Goal: Complete application form

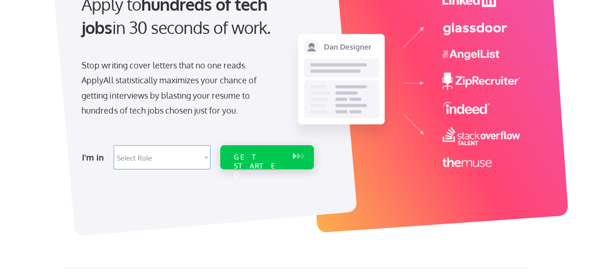
scroll to position [115, 0]
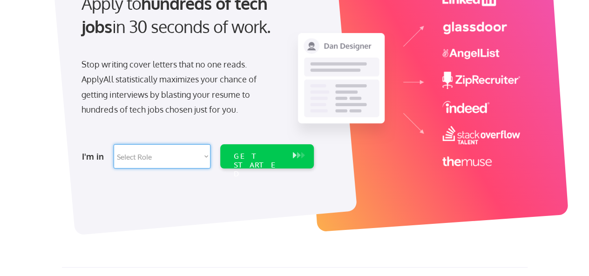
click at [202, 157] on select "Select Role Software Engineering Product Management Customer Success Sales UI/U…" at bounding box center [162, 156] width 97 height 24
select select ""sales""
click at [114, 144] on select "Select Role Software Engineering Product Management Customer Success Sales UI/U…" at bounding box center [162, 156] width 97 height 24
select select ""sales""
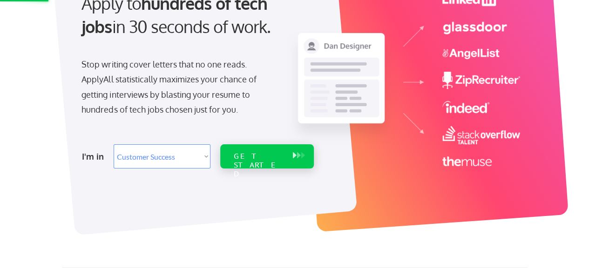
click at [278, 165] on div "GET STARTED" at bounding box center [258, 156] width 59 height 24
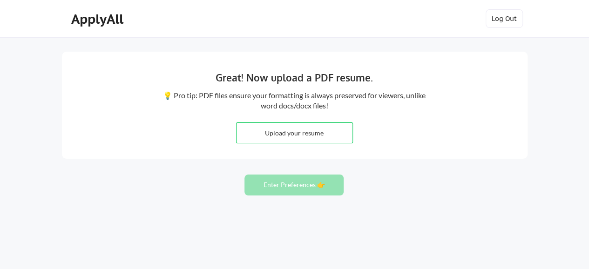
click at [299, 137] on input "file" at bounding box center [295, 133] width 116 height 20
type input "C:\fakepath\Resume - Sandeep R final v1.docx"
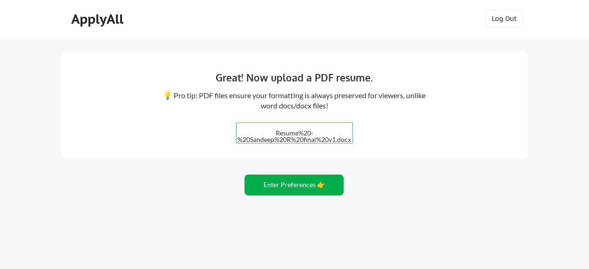
click at [297, 185] on button "Enter Preferences 👉" at bounding box center [293, 185] width 99 height 21
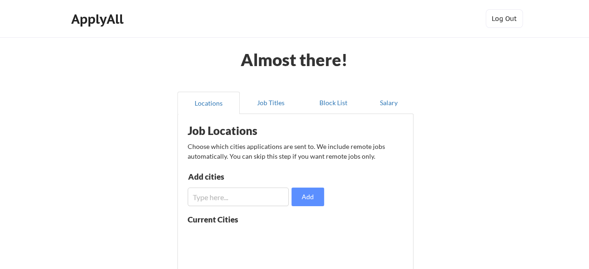
click at [241, 197] on input "input" at bounding box center [239, 197] width 102 height 19
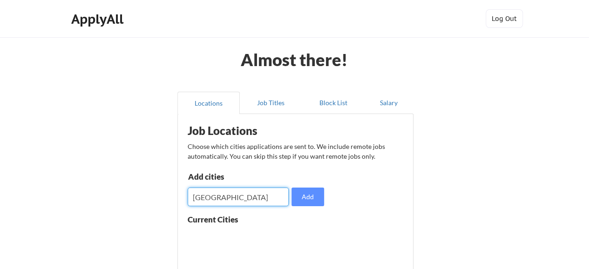
type input "bangalore"
click at [305, 194] on button "Add" at bounding box center [308, 197] width 33 height 19
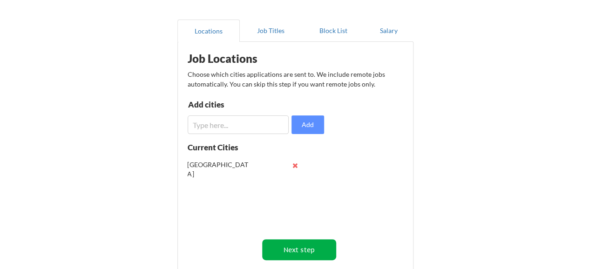
click at [304, 252] on button "Next step" at bounding box center [299, 249] width 74 height 21
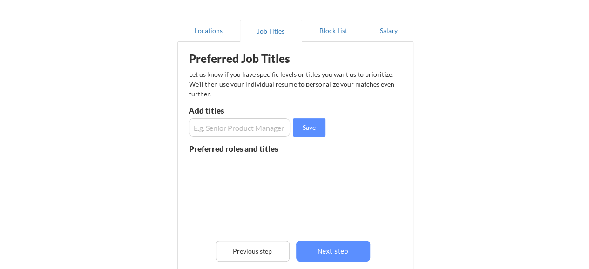
click at [234, 130] on input "input" at bounding box center [240, 127] width 102 height 19
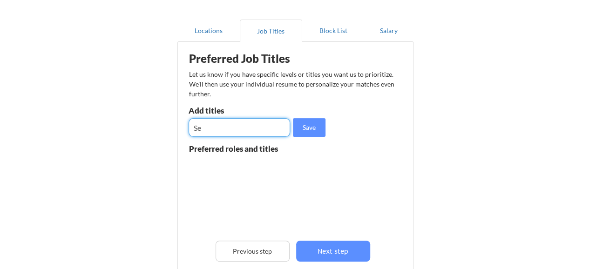
type input "S"
type input "PMO manager"
click at [311, 127] on button "Save" at bounding box center [309, 127] width 33 height 19
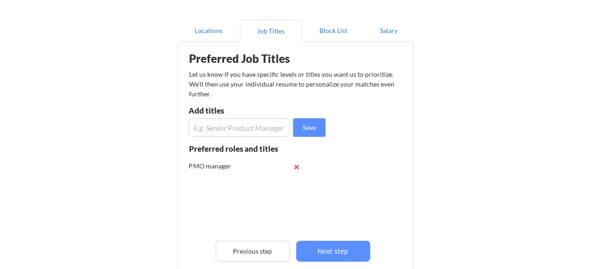
scroll to position [0, 0]
click at [239, 127] on input "input" at bounding box center [240, 127] width 102 height 19
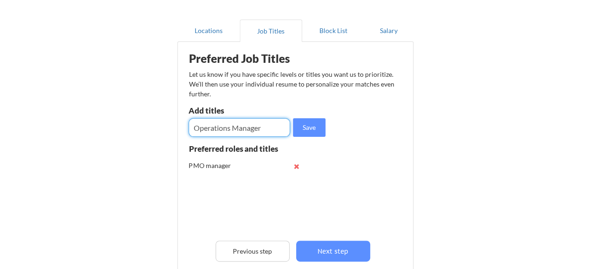
type input "Operations Manager"
click at [318, 132] on button "Save" at bounding box center [309, 127] width 33 height 19
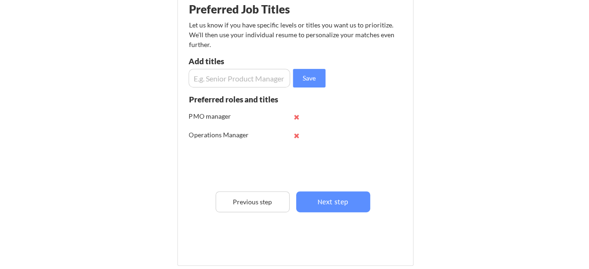
scroll to position [116, 0]
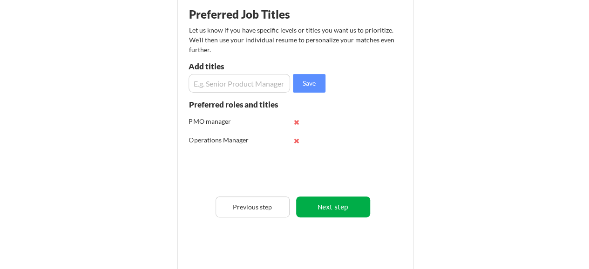
click at [330, 209] on button "Next step" at bounding box center [333, 207] width 74 height 21
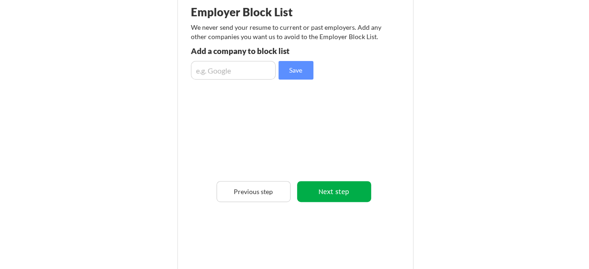
click at [328, 194] on button "Next step" at bounding box center [334, 191] width 74 height 21
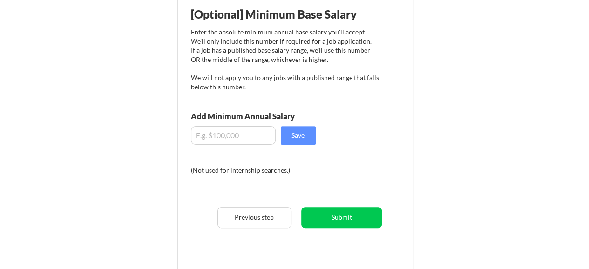
click at [242, 134] on input "input" at bounding box center [233, 135] width 85 height 19
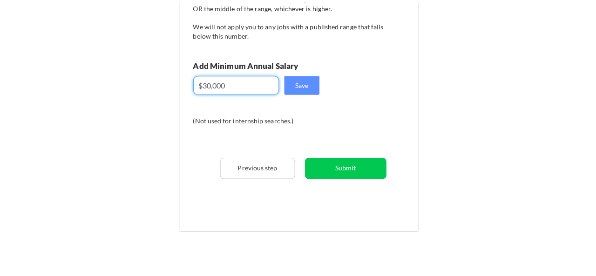
scroll to position [175, 0]
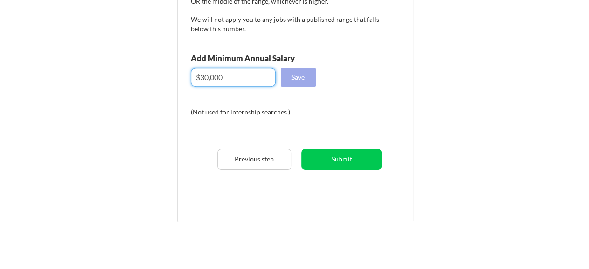
type input "$30,000"
click at [305, 80] on button "Save" at bounding box center [298, 77] width 35 height 19
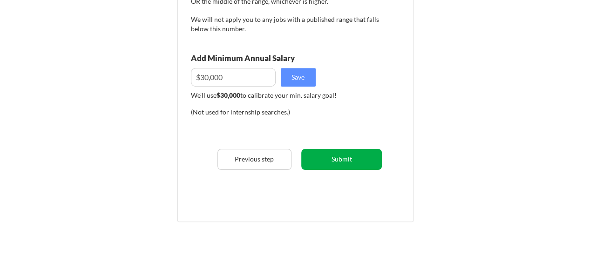
click at [342, 158] on button "Submit" at bounding box center [341, 159] width 81 height 21
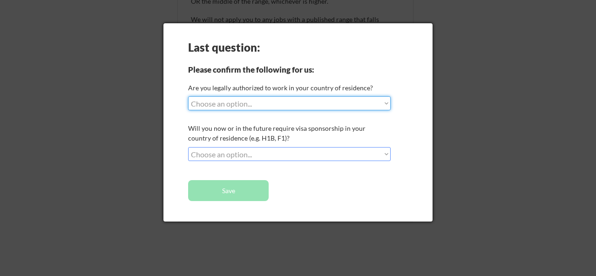
click at [384, 104] on select "Choose an option... Yes, I am a US Citizen Yes, I am a Canadian Citizen Yes, I …" at bounding box center [289, 103] width 203 height 14
click at [172, 166] on div "Last question: Please confirm the following for us: Are you legally authorized …" at bounding box center [297, 122] width 269 height 198
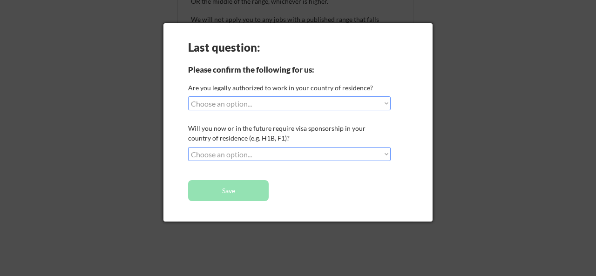
click at [256, 151] on select "Choose an option... No, I will not need sponsorship Yes, I will need sponsorship" at bounding box center [289, 154] width 203 height 14
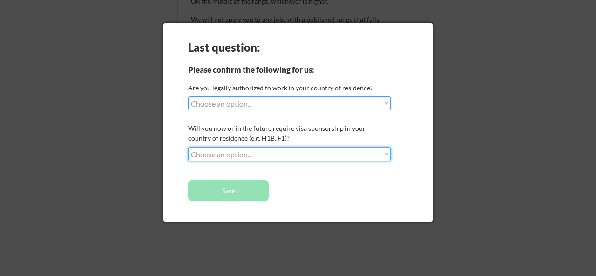
click at [252, 103] on select "Choose an option... Yes, I am a US Citizen Yes, I am a Canadian Citizen Yes, I …" at bounding box center [289, 103] width 203 height 14
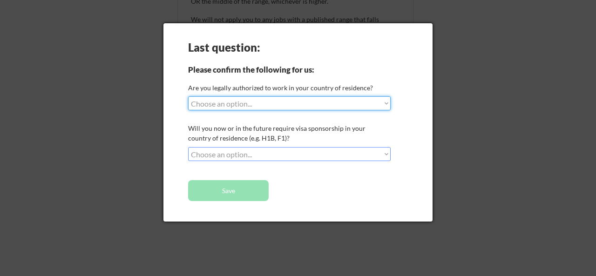
select select ""no__i_am_not__yet__authorized""
click at [188, 96] on select "Choose an option... Yes, I am a US Citizen Yes, I am a Canadian Citizen Yes, I …" at bounding box center [289, 103] width 203 height 14
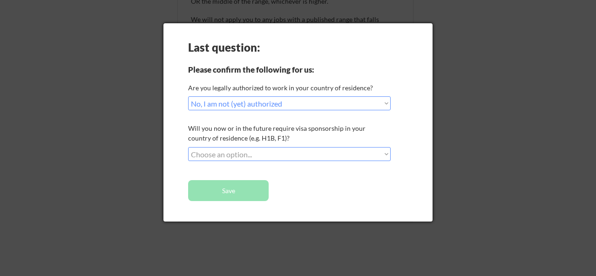
click at [281, 153] on select "Choose an option... No, I will not need sponsorship Yes, I will need sponsorship" at bounding box center [289, 154] width 203 height 14
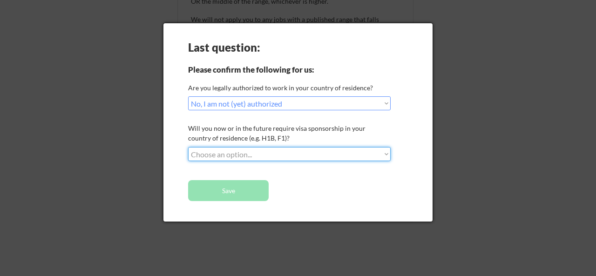
select select ""yes__i_will_need_sponsorship""
click at [188, 147] on select "Choose an option... No, I will not need sponsorship Yes, I will need sponsorship" at bounding box center [289, 154] width 203 height 14
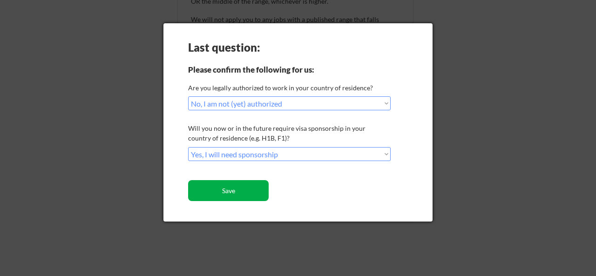
click at [236, 193] on button "Save" at bounding box center [228, 190] width 81 height 21
